Goal: Task Accomplishment & Management: Use online tool/utility

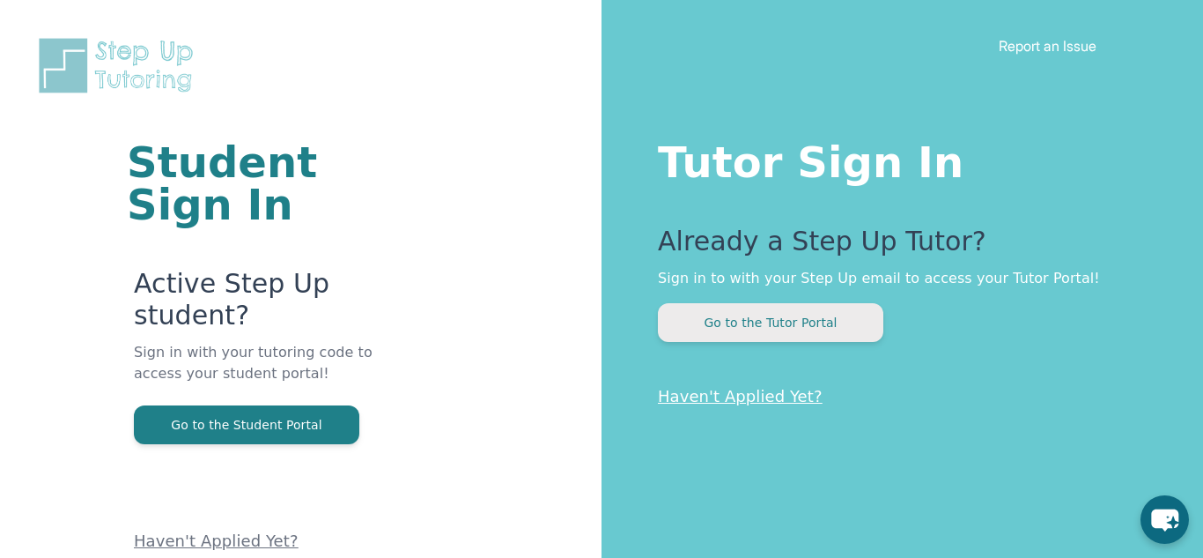
click at [791, 327] on button "Go to the Tutor Portal" at bounding box center [771, 322] width 226 height 39
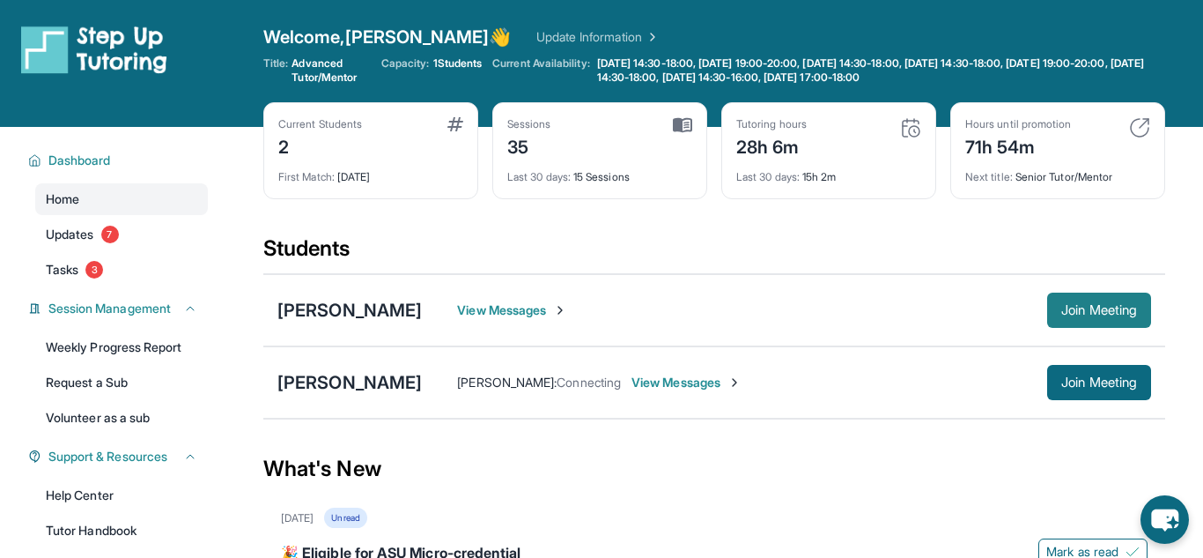
click at [1104, 310] on span "Join Meeting" at bounding box center [1099, 310] width 76 height 11
